Goal: Transaction & Acquisition: Purchase product/service

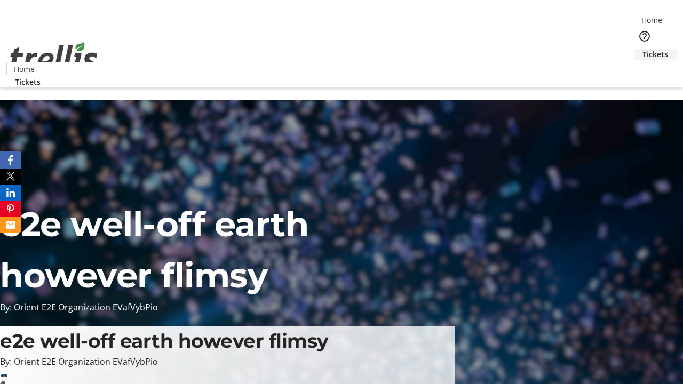
click at [642, 49] on span "Tickets" at bounding box center [655, 54] width 26 height 11
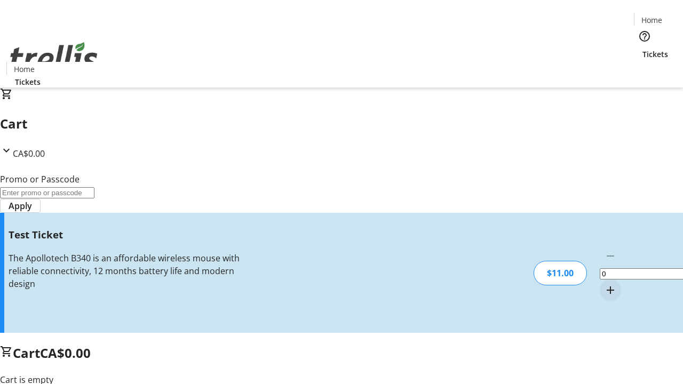
click at [604, 284] on mat-icon "Increment by one" at bounding box center [610, 290] width 13 height 13
type input "1"
type input "UNLOCK"
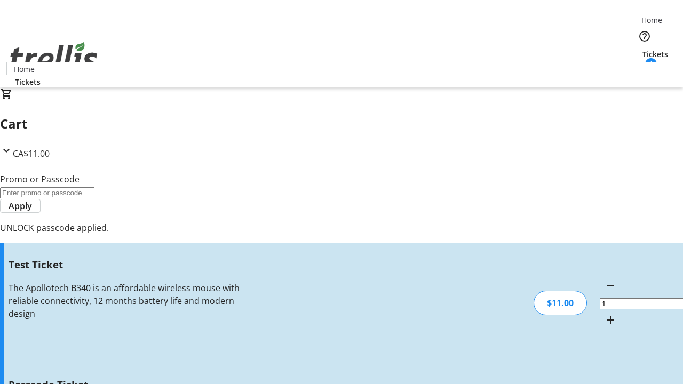
type input "5"
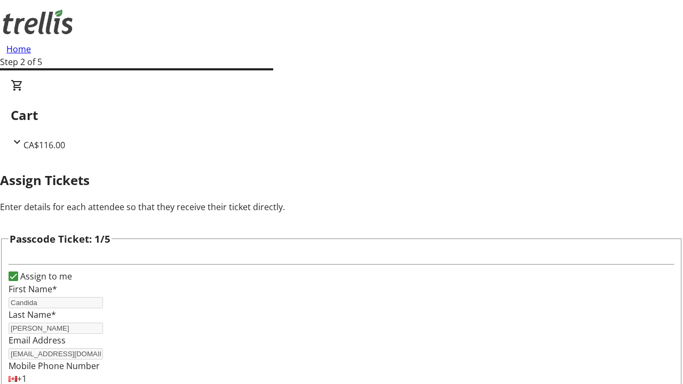
type input "Shaniya"
type input "Zieme"
type input "Rosamond"
type input "[PERSON_NAME]"
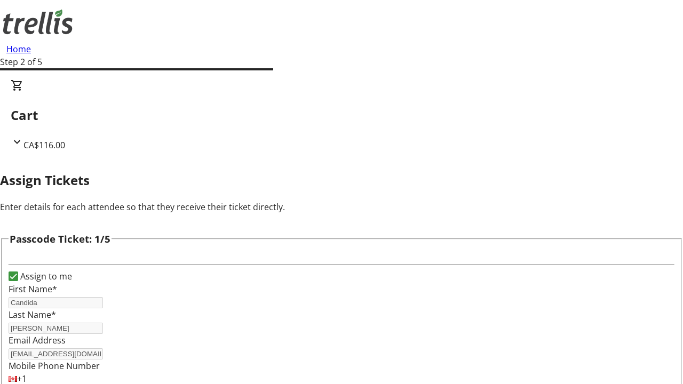
scroll to position [1037, 0]
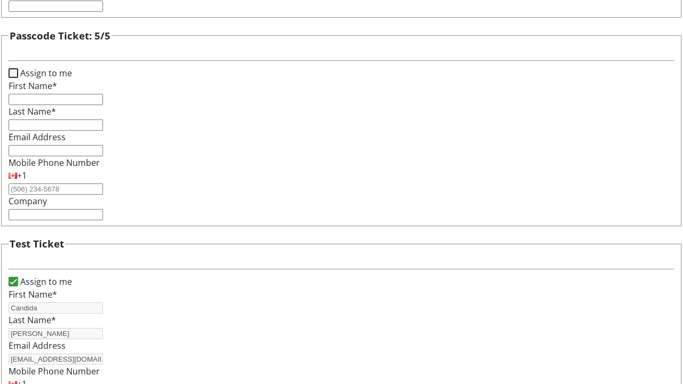
type input "[PERSON_NAME]"
click at [18, 78] on input "Assign to me" at bounding box center [14, 73] width 10 height 10
checkbox input "true"
type input "Candida"
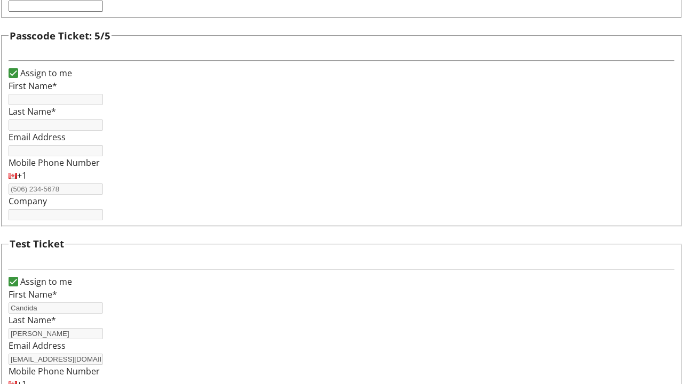
type input "[PERSON_NAME]"
type input "[EMAIL_ADDRESS][DOMAIN_NAME]"
